Goal: Transaction & Acquisition: Purchase product/service

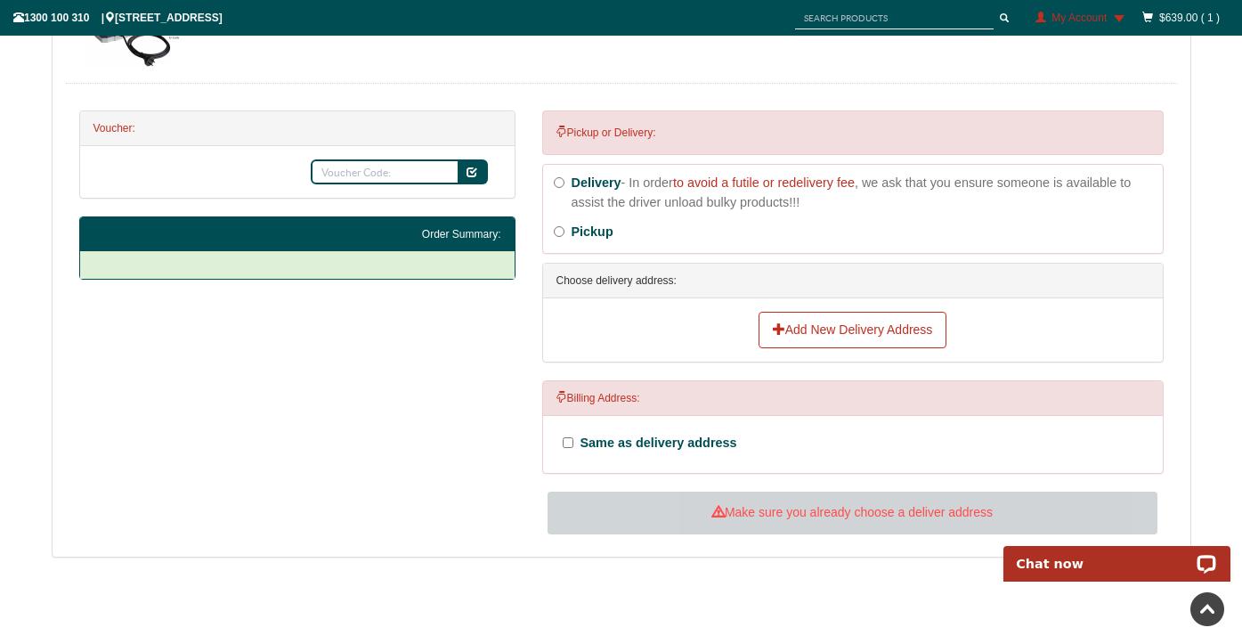
scroll to position [522, 0]
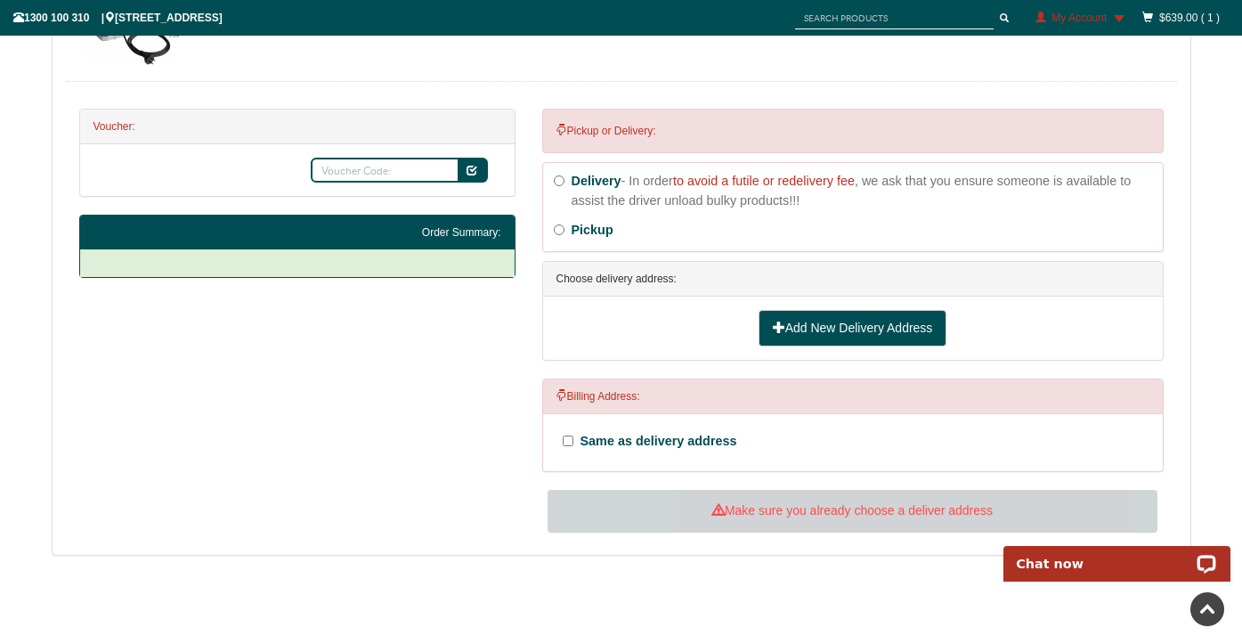
click at [836, 328] on link "Add New Delivery Address" at bounding box center [852, 328] width 189 height 37
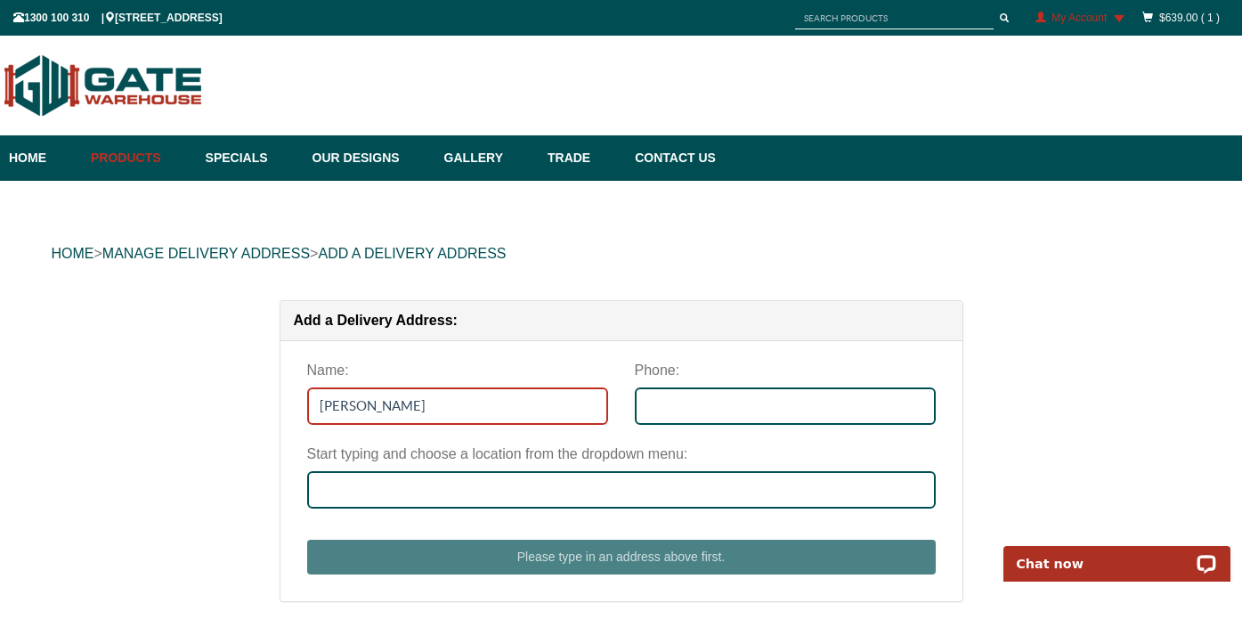
type input "[PERSON_NAME]"
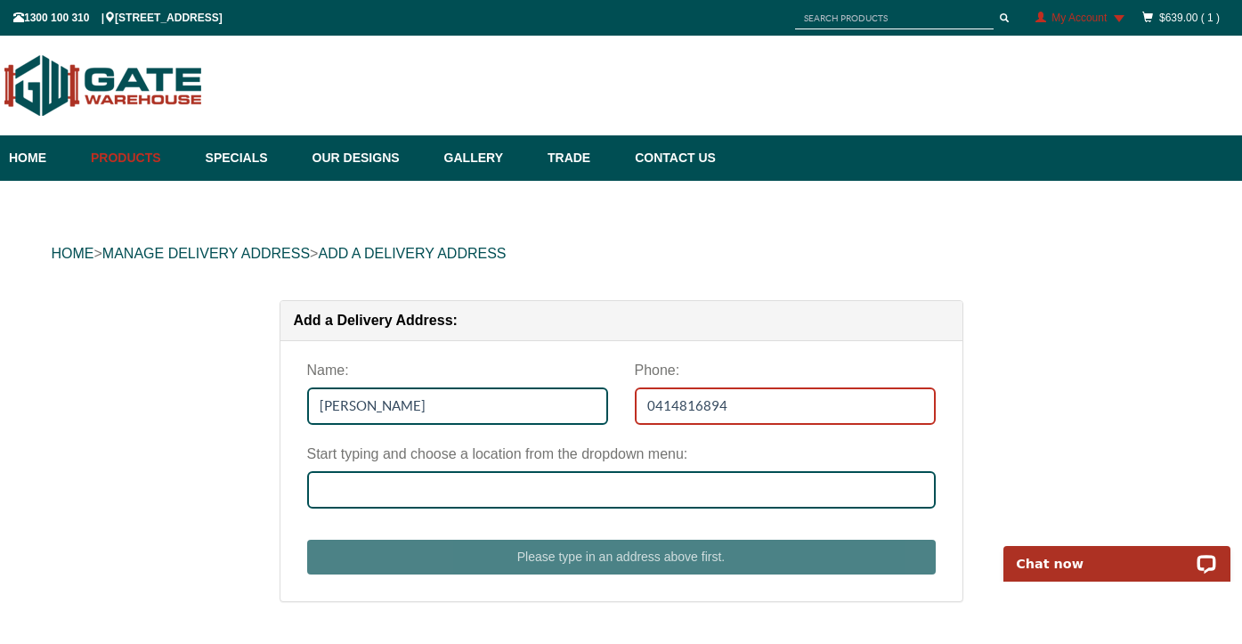
type input "0414816894"
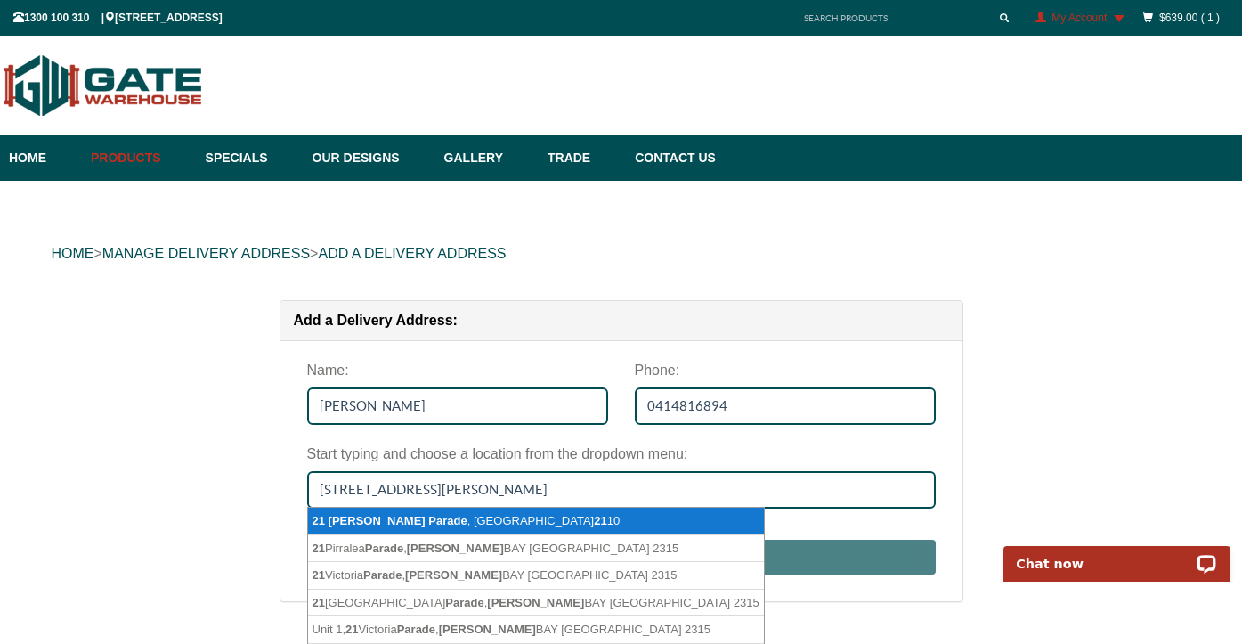
click at [507, 521] on li "[STREET_ADDRESS][PERSON_NAME]" at bounding box center [536, 521] width 456 height 28
type input "[STREET_ADDRESS][PERSON_NAME]"
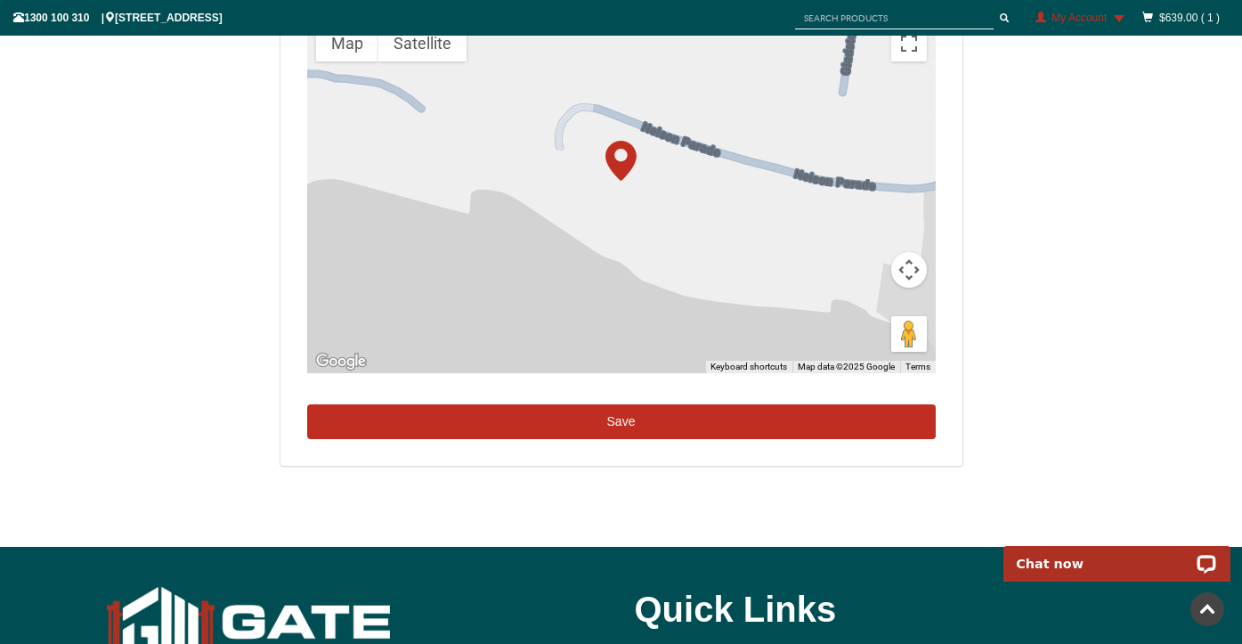
scroll to position [654, 0]
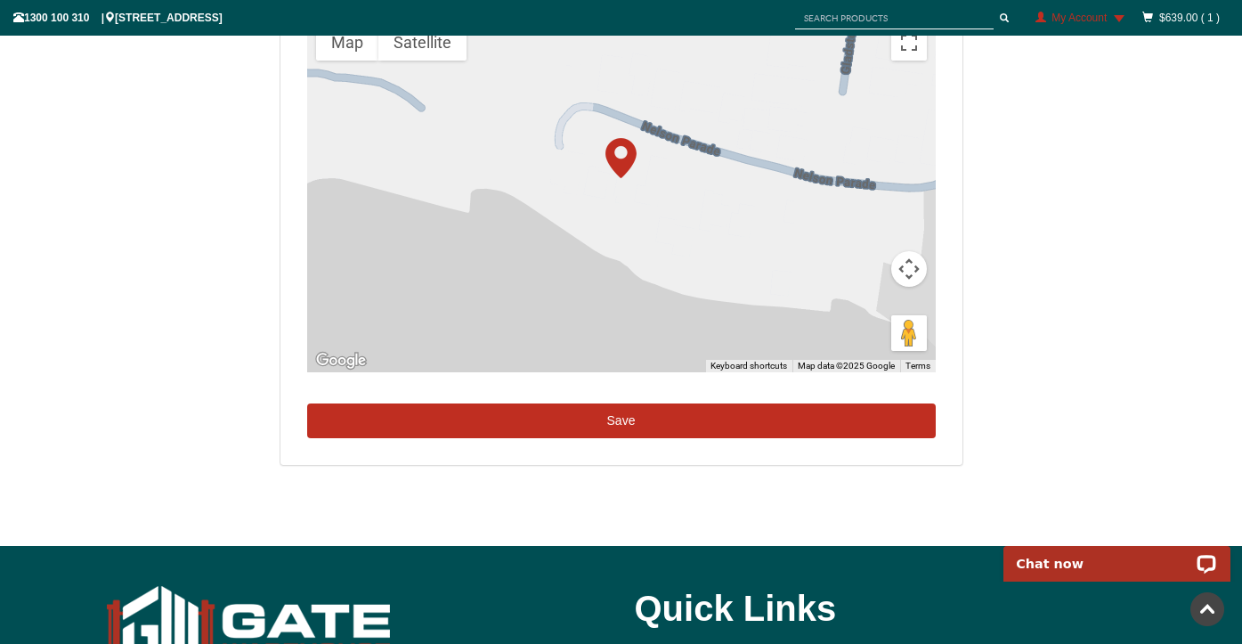
click at [642, 416] on button "Save" at bounding box center [621, 421] width 628 height 36
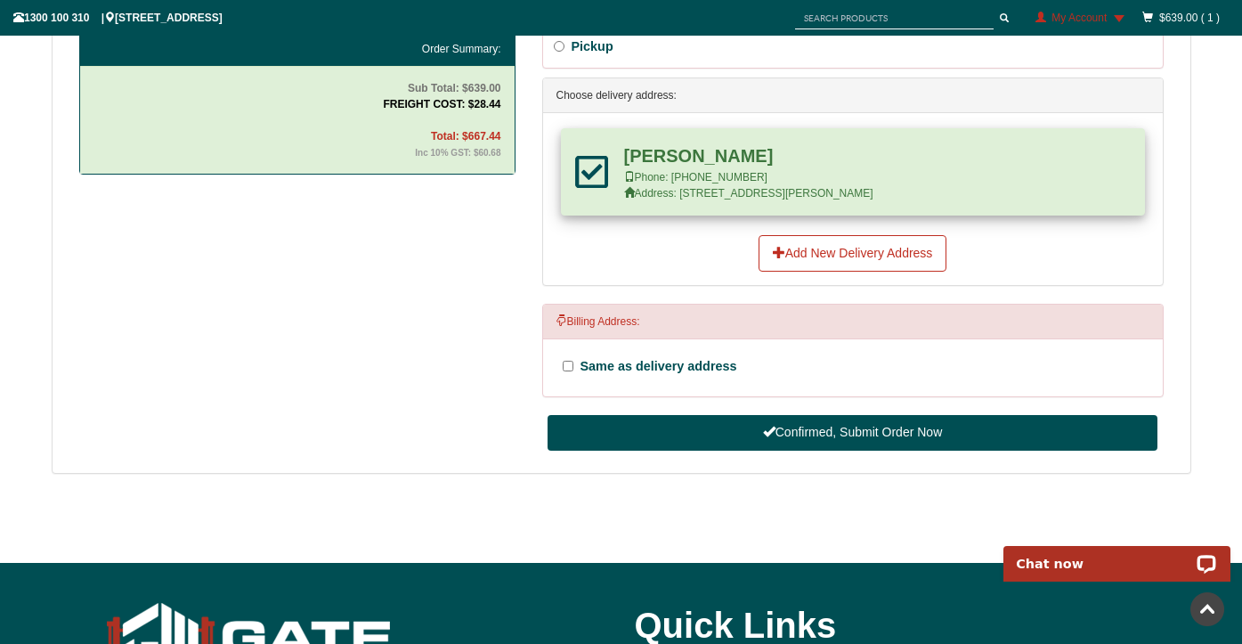
scroll to position [709, 0]
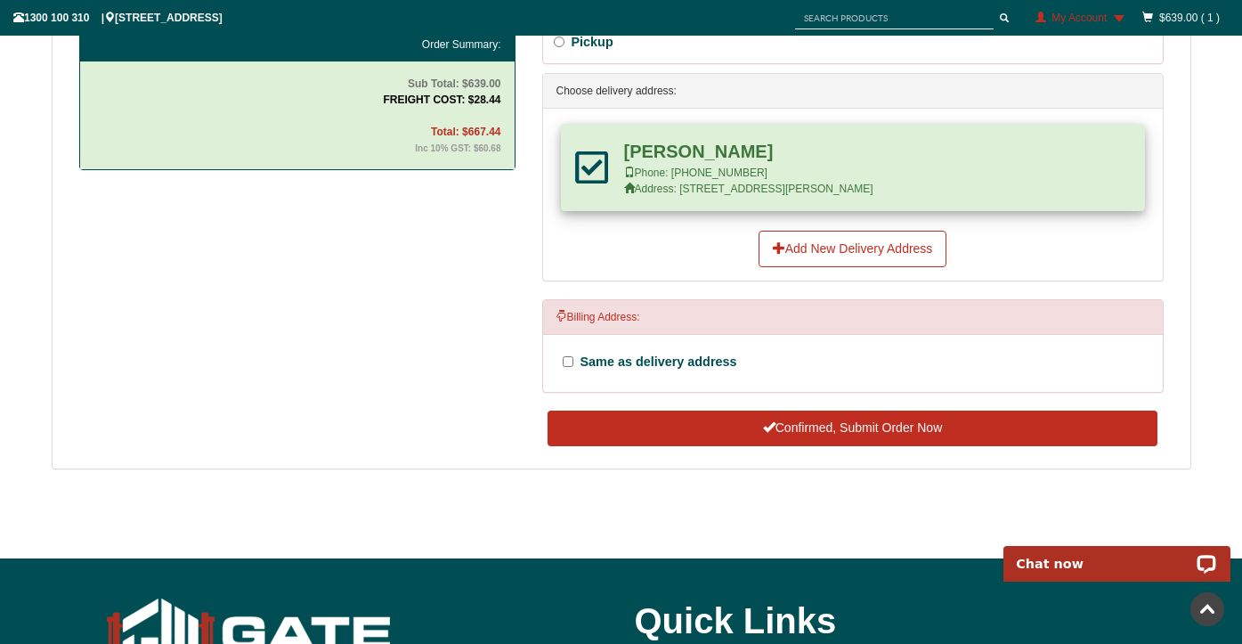
click at [887, 423] on button "Confirmed, Submit Order Now" at bounding box center [851, 428] width 609 height 36
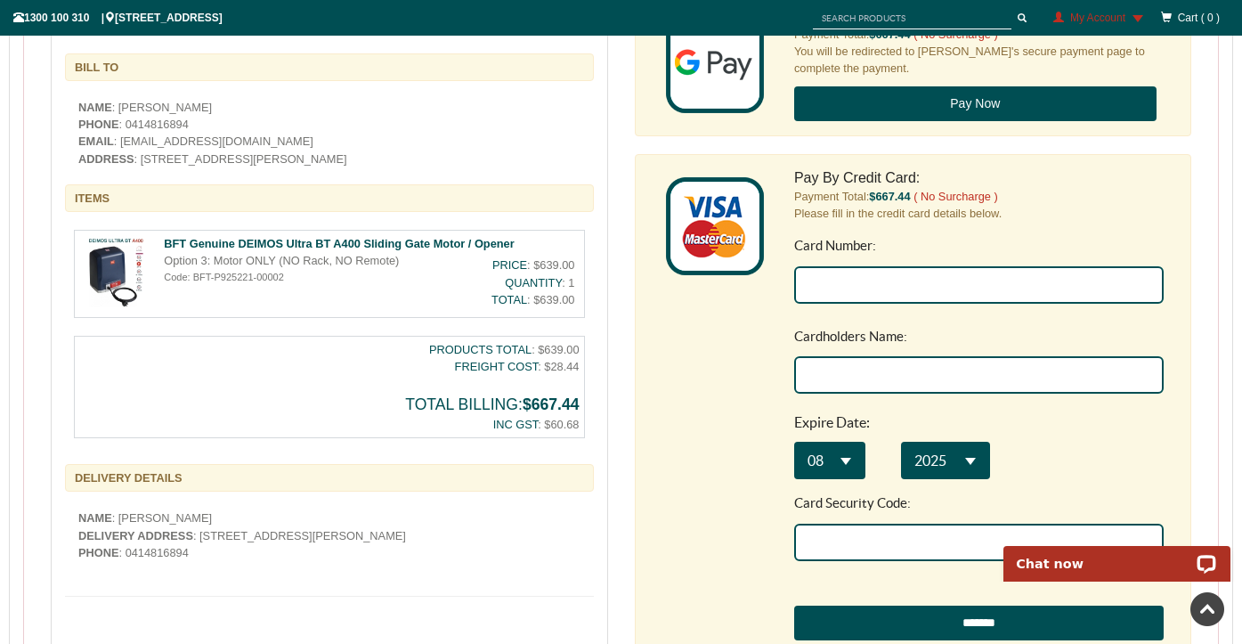
scroll to position [637, 0]
click at [839, 273] on input "Card Number:" at bounding box center [977, 284] width 369 height 37
click at [1204, 6] on nordpass-autofill-portal at bounding box center [1204, 6] width 0 height 0
type input "[PERSON_NAME]"
type input "[CREDIT_CARD_NUMBER]"
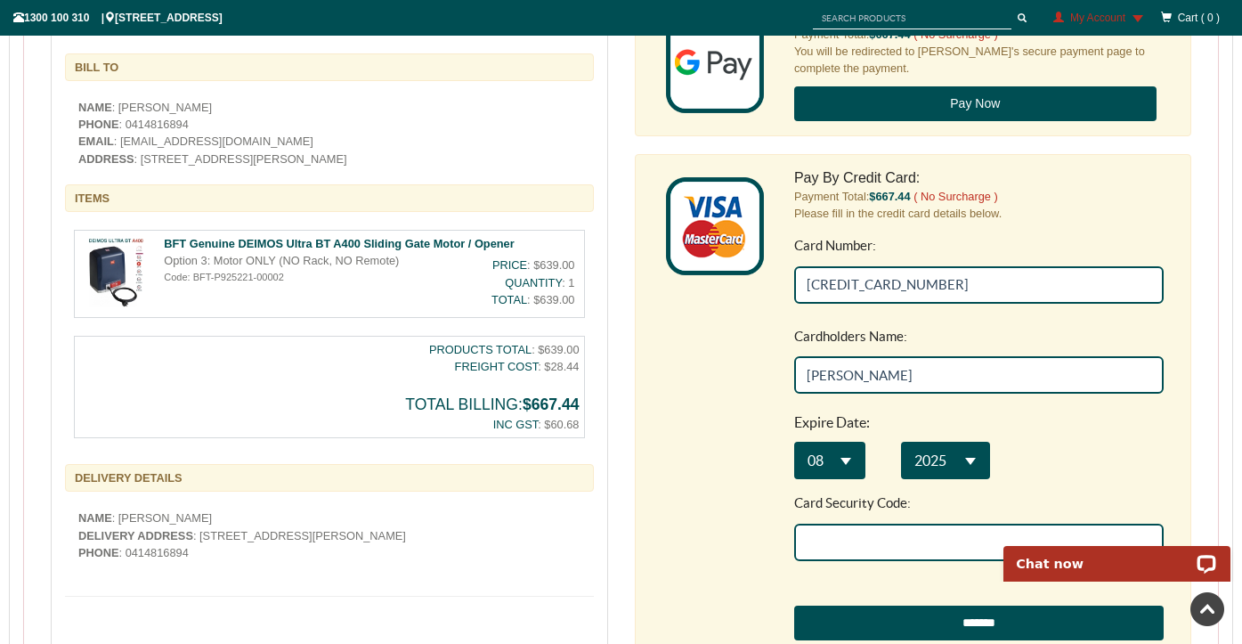
type input "159"
select select "**"
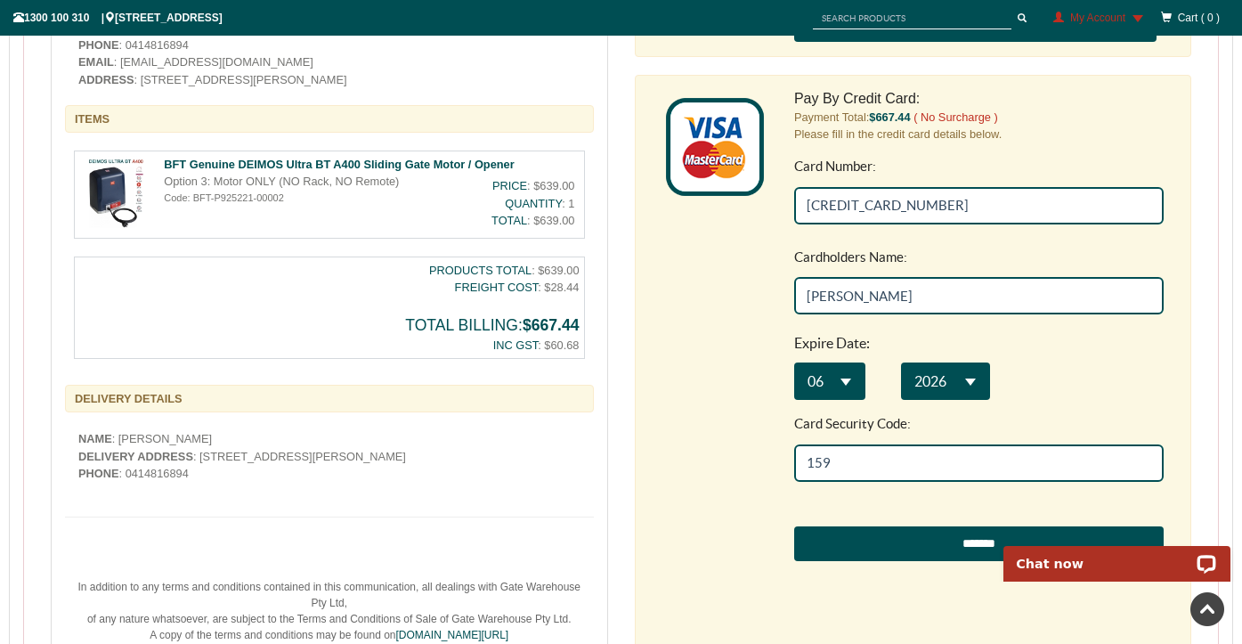
scroll to position [717, 0]
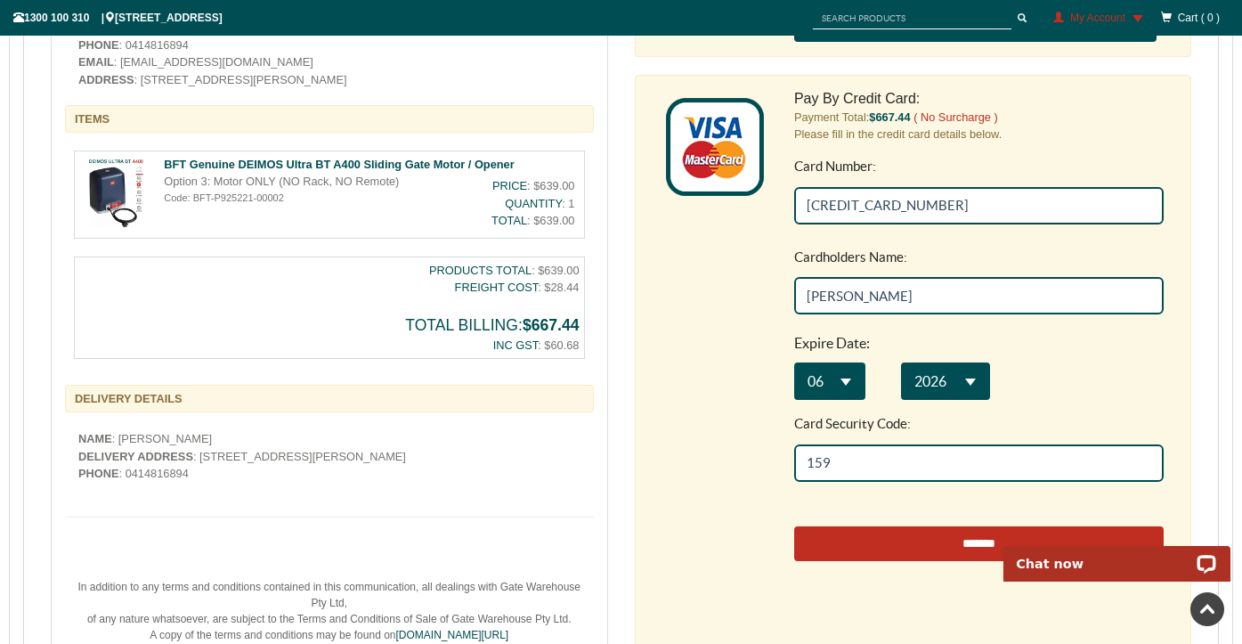
click at [956, 545] on input "*******" at bounding box center [977, 544] width 369 height 36
type input "**********"
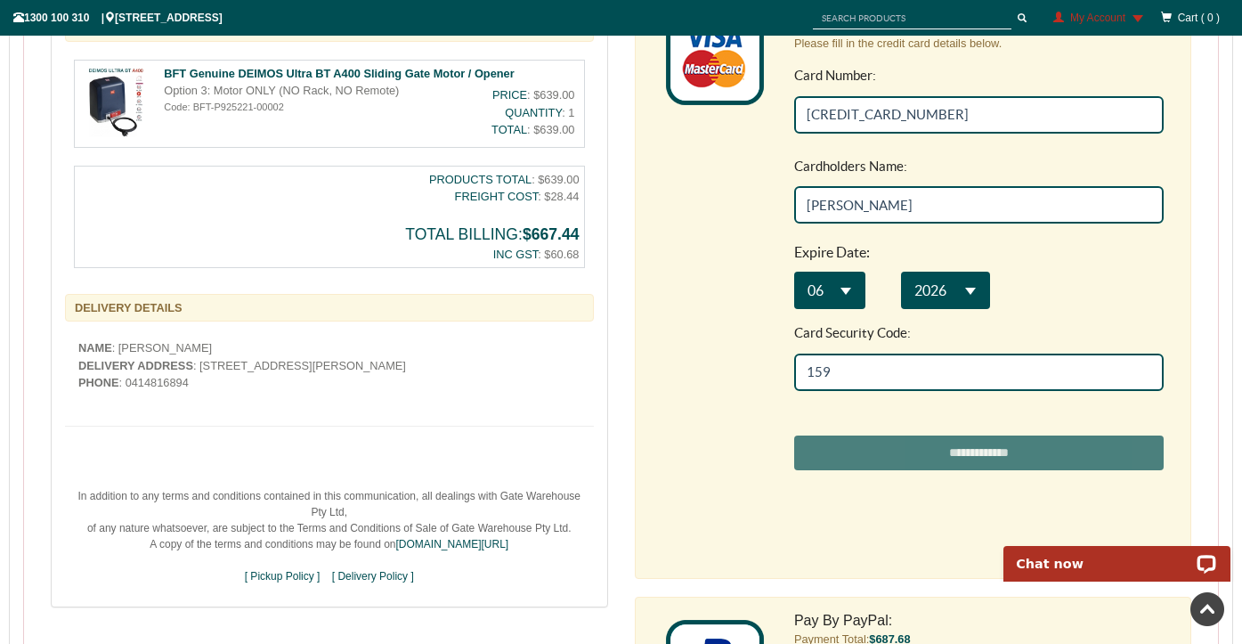
scroll to position [876, 0]
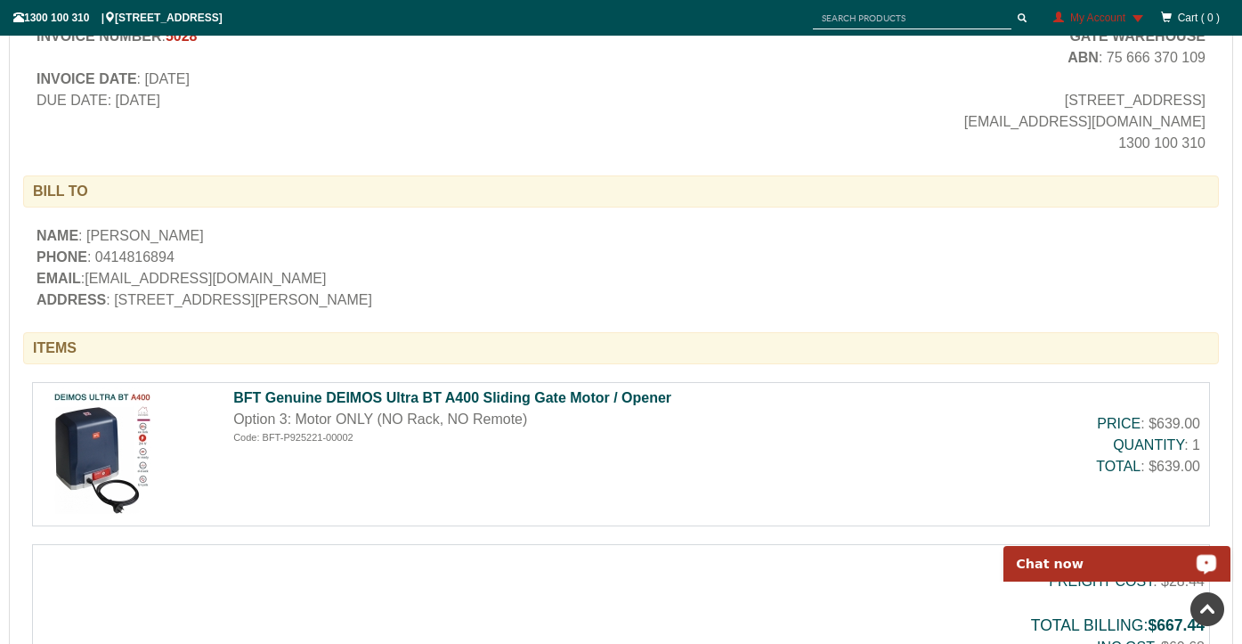
scroll to position [443, 0]
